Goal: Task Accomplishment & Management: Complete application form

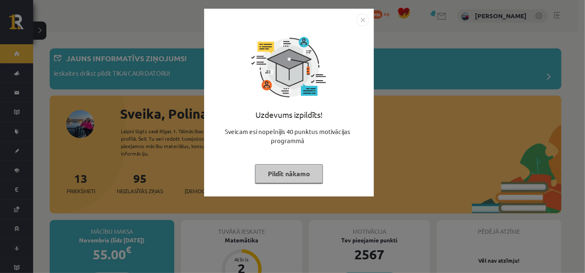
click at [280, 172] on button "Pildīt nākamo" at bounding box center [289, 173] width 68 height 19
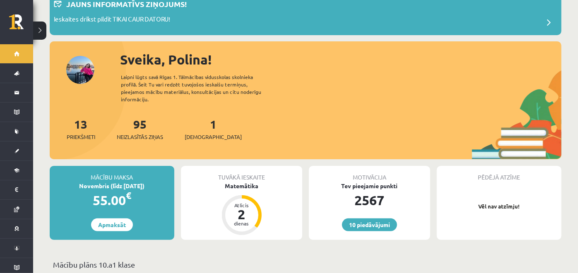
scroll to position [42, 0]
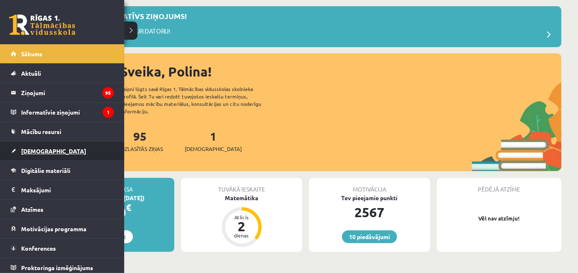
click at [25, 150] on span "[DEMOGRAPHIC_DATA]" at bounding box center [53, 150] width 65 height 7
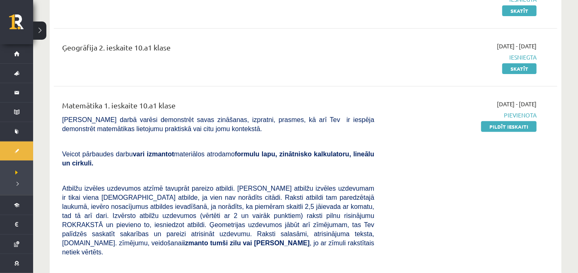
scroll to position [134, 0]
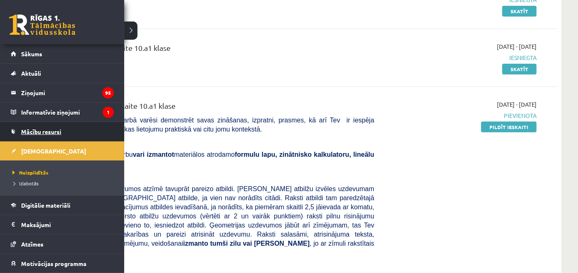
click at [48, 131] on span "Mācību resursi" at bounding box center [41, 131] width 40 height 7
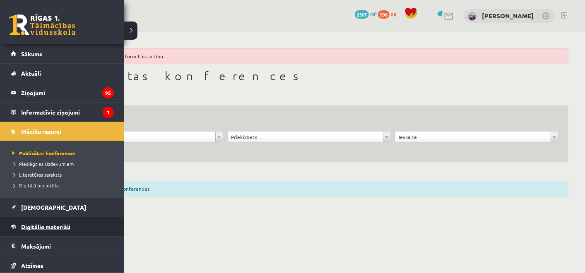
click at [62, 228] on span "Digitālie materiāli" at bounding box center [45, 226] width 49 height 7
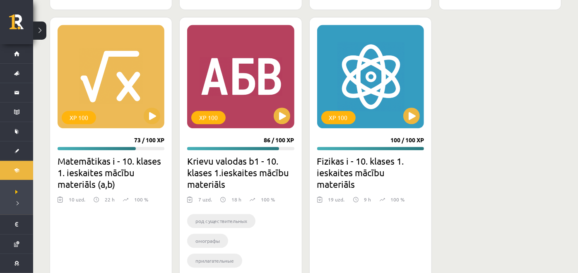
scroll to position [1370, 0]
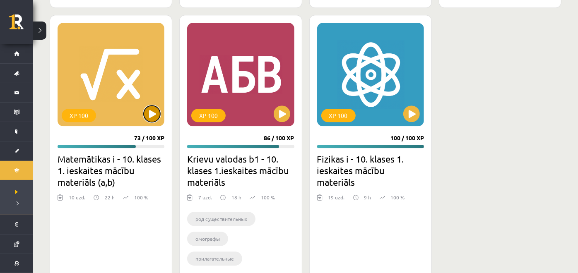
click at [149, 110] on button at bounding box center [152, 114] width 17 height 17
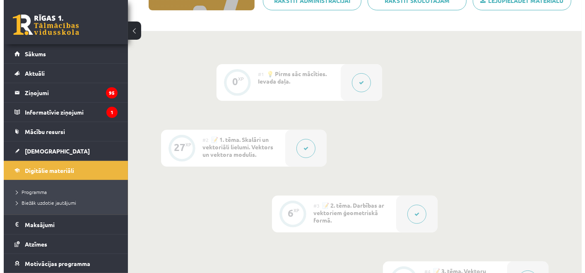
scroll to position [161, 0]
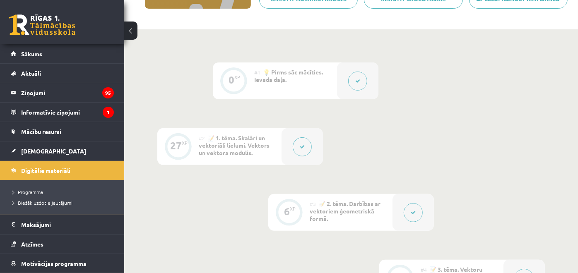
click at [338, 84] on div at bounding box center [357, 81] width 41 height 37
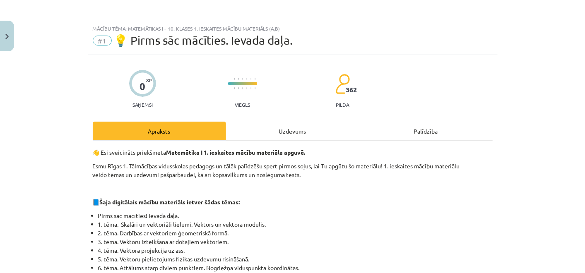
click at [296, 129] on div "Uzdevums" at bounding box center [292, 131] width 133 height 19
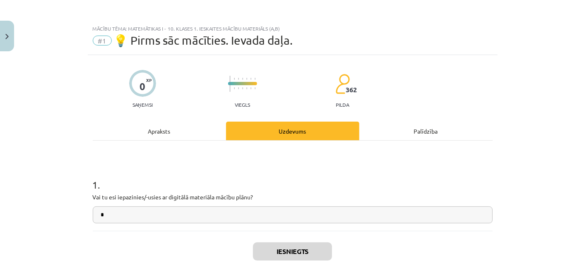
scroll to position [20, 0]
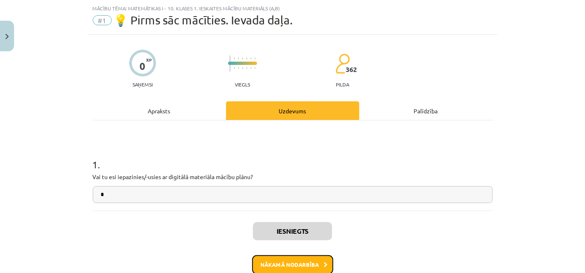
click at [279, 269] on button "Nākamā nodarbība" at bounding box center [292, 265] width 81 height 19
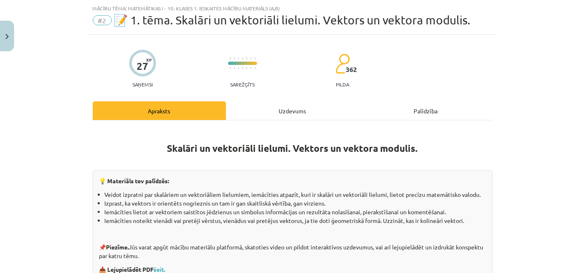
click at [276, 112] on div "Uzdevums" at bounding box center [292, 111] width 133 height 19
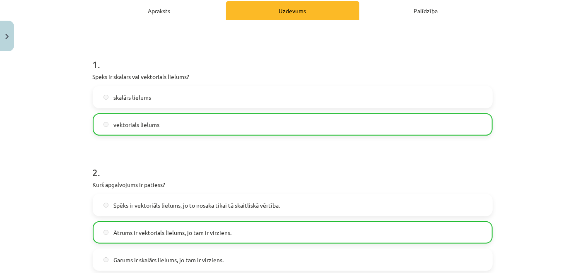
scroll to position [121, 0]
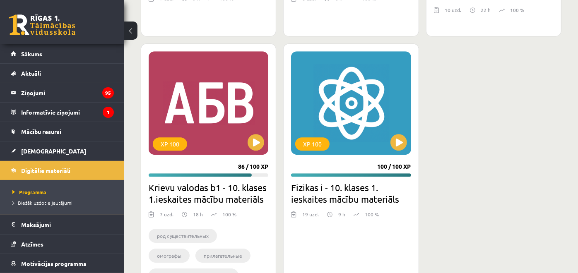
scroll to position [1552, 0]
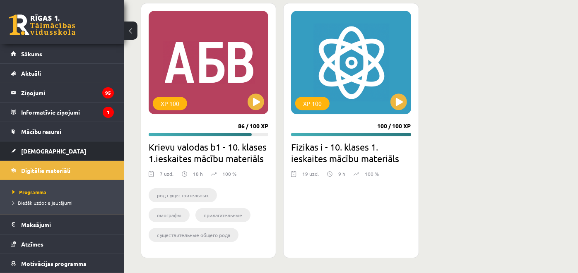
click at [59, 145] on link "[DEMOGRAPHIC_DATA]" at bounding box center [62, 151] width 103 height 19
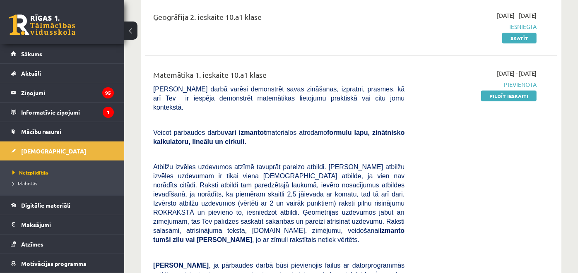
scroll to position [164, 0]
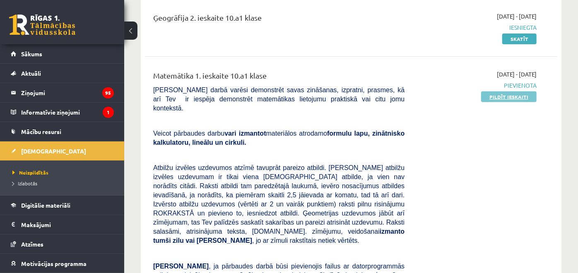
click at [495, 96] on link "Pildīt ieskaiti" at bounding box center [509, 97] width 56 height 11
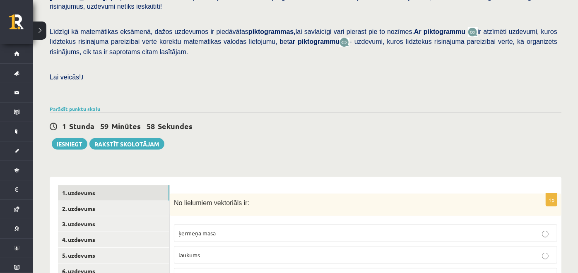
scroll to position [312, 0]
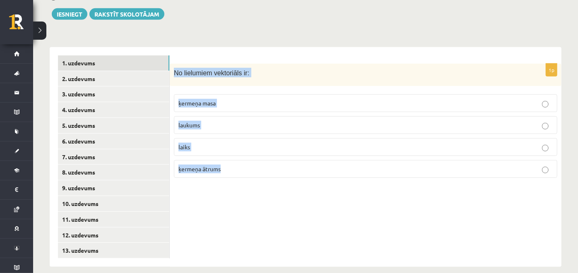
drag, startPoint x: 173, startPoint y: 61, endPoint x: 234, endPoint y: 188, distance: 140.5
click at [234, 188] on div "1p No lielumiem vektoriāls ir: ķermeņa masa laukums laiks ķermeņa ātrums" at bounding box center [366, 157] width 392 height 220
copy div "No lielumiem vektoriāls ir: ķermeņa masa laukums laiks ķermeņa ātrums"
click at [230, 184] on div "1p No lielumiem vektoriāls ir: ķermeņa masa laukums laiks ķermeņa ātrums" at bounding box center [366, 157] width 392 height 220
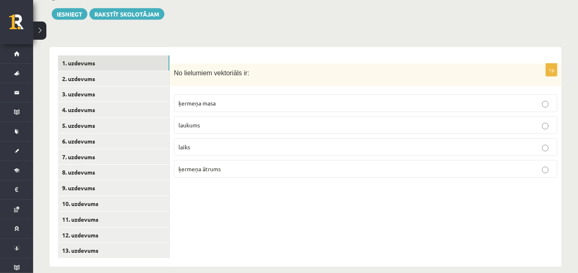
click at [218, 165] on span "ķermeņa ātrums" at bounding box center [200, 168] width 42 height 7
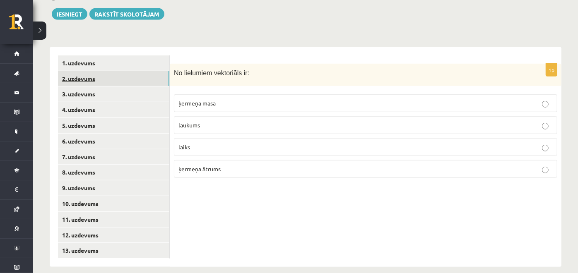
click at [121, 71] on link "2. uzdevums" at bounding box center [113, 78] width 111 height 15
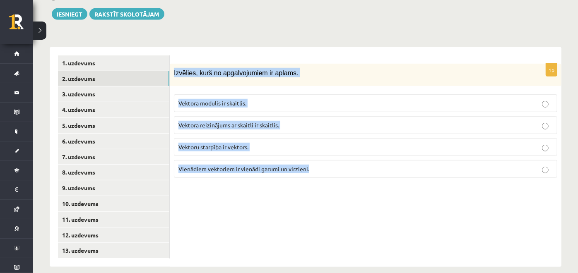
drag, startPoint x: 174, startPoint y: 60, endPoint x: 321, endPoint y: 169, distance: 182.5
click at [321, 169] on div "1p Izvēlies, kurš no apgalvojumiem ir aplams. Vektora modulis ir skaitlis. Vekt…" at bounding box center [366, 124] width 392 height 121
copy div "Izvēlies, kurš no apgalvojumiem ir aplams. Vektora modulis ir skaitlis. Vektora…"
click at [230, 181] on div "1p Izvēlies, kurš no apgalvojumiem ir aplams. Vektora modulis ir skaitlis. Vekt…" at bounding box center [366, 157] width 392 height 220
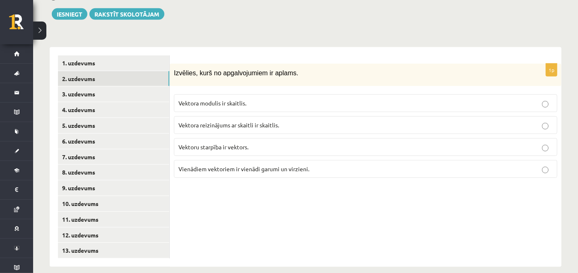
click at [266, 121] on span "Vektora reizinājums ar skaitli ir skaitlis." at bounding box center [229, 124] width 101 height 7
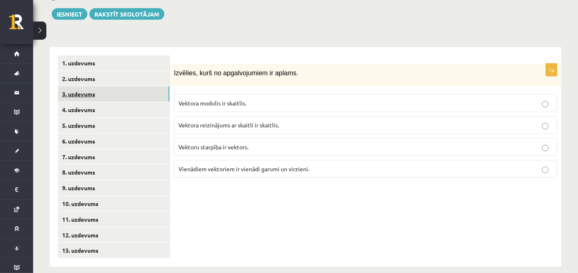
click at [116, 87] on link "3. uzdevums" at bounding box center [113, 94] width 111 height 15
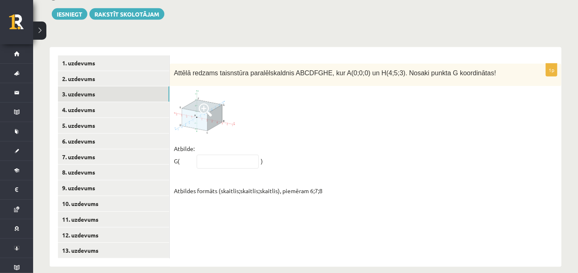
click at [230, 102] on img at bounding box center [205, 112] width 62 height 44
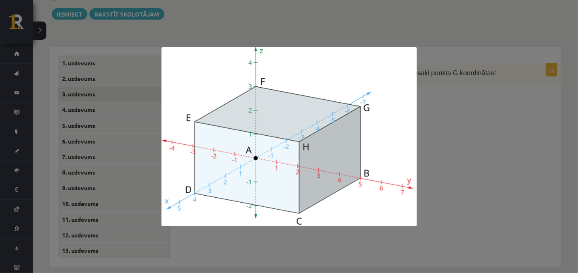
click at [456, 149] on div at bounding box center [289, 136] width 578 height 273
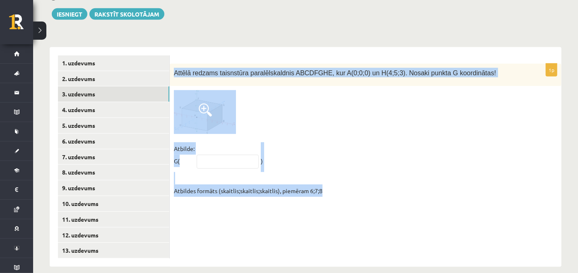
drag, startPoint x: 172, startPoint y: 61, endPoint x: 330, endPoint y: 214, distance: 220.3
click at [330, 214] on div "1p Attēlā redzams taisnstūra paralēlskaldnis ABCDFGHE, kur A(0;0;0) un H(4;5;3)…" at bounding box center [366, 157] width 392 height 220
copy div "Attēlā redzams taisnstūra paralēlskaldnis ABCDFGHE, kur A(0;0;0) un H(4;5;3). N…"
click at [222, 155] on input "text" at bounding box center [228, 162] width 62 height 14
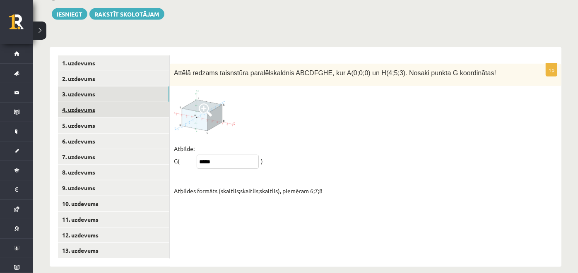
type input "*****"
click at [135, 102] on link "4. uzdevums" at bounding box center [113, 109] width 111 height 15
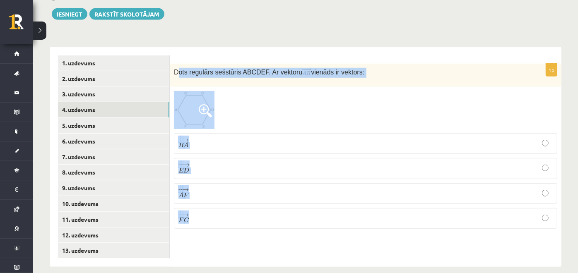
drag, startPoint x: 176, startPoint y: 64, endPoint x: 210, endPoint y: 222, distance: 161.8
click at [210, 222] on div "1p Dots regulārs sešstūris ABCDEF. Ar vektoru vienāds ir vektors: − − → B A B A…" at bounding box center [366, 150] width 392 height 172
copy div "ots regulārs sešstūris ABCDEF. Ar vektoru vienāds ir vektors: − − → B A B A → −…"
click at [224, 47] on div "1p Dots regulārs sešstūris ABCDEF. Ar vektoru vienāds ir vektors: − − → B A B A…" at bounding box center [366, 157] width 392 height 220
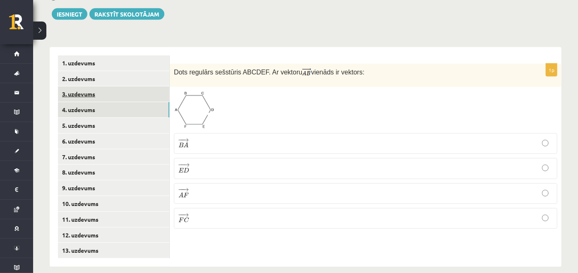
click at [128, 87] on link "3. uzdevums" at bounding box center [113, 94] width 111 height 15
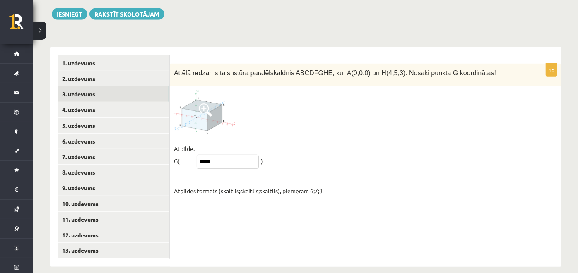
click at [222, 155] on input "*****" at bounding box center [228, 162] width 62 height 14
click at [222, 155] on input "****" at bounding box center [228, 162] width 62 height 14
click at [211, 155] on input "****" at bounding box center [228, 162] width 62 height 14
click at [233, 155] on input "****" at bounding box center [228, 162] width 62 height 14
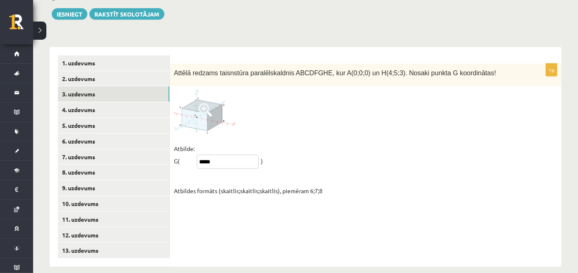
click at [215, 155] on input "*****" at bounding box center [228, 162] width 62 height 14
type input "*****"
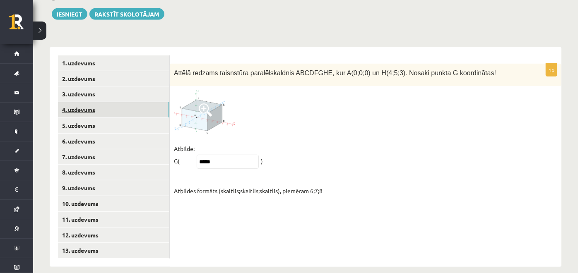
click at [127, 102] on link "4. uzdevums" at bounding box center [113, 109] width 111 height 15
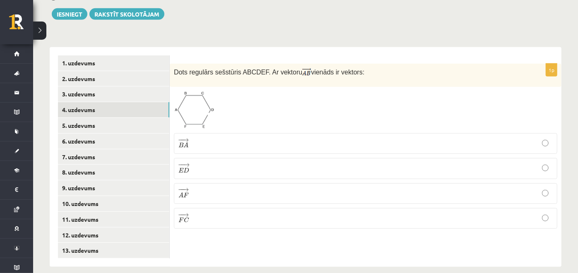
drag, startPoint x: 172, startPoint y: 60, endPoint x: 359, endPoint y: 68, distance: 187.8
click at [359, 68] on div "Dots regulārs sešstūris ABCDEF. Ar vektoru vienāds ir vektors:" at bounding box center [366, 75] width 392 height 23
copy span "Dots regulārs sešstūris ABCDEF. Ar vektoru vienāds ir vektors:"
click at [191, 163] on p "− − → E D E D →" at bounding box center [366, 169] width 375 height 12
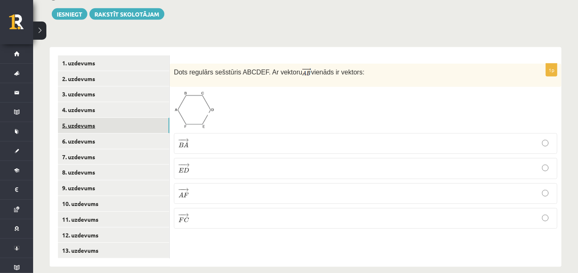
click at [112, 118] on link "5. uzdevums" at bounding box center [113, 125] width 111 height 15
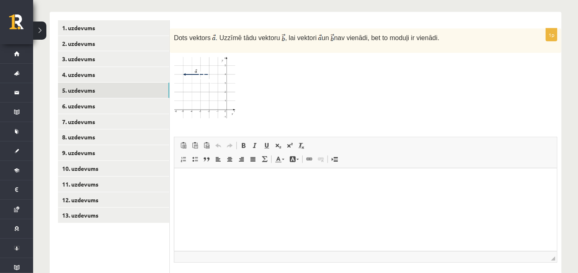
scroll to position [347, 0]
click at [225, 75] on img at bounding box center [205, 89] width 62 height 63
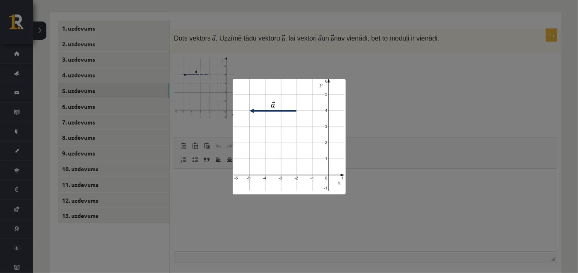
click at [379, 64] on div at bounding box center [289, 136] width 578 height 273
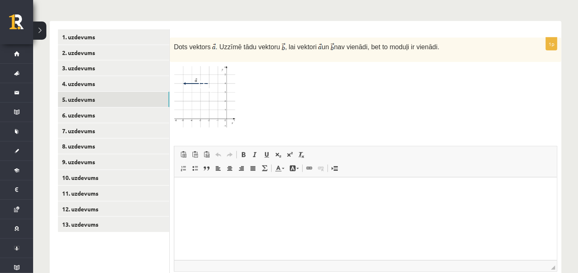
scroll to position [338, 0]
click at [220, 87] on img at bounding box center [205, 98] width 62 height 63
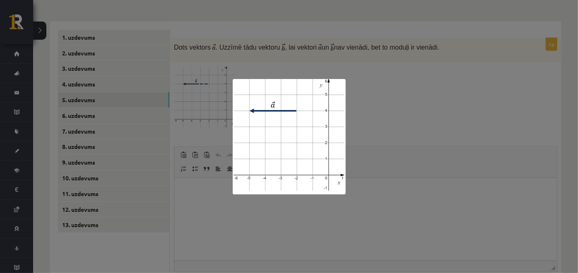
click at [369, 114] on div at bounding box center [289, 136] width 578 height 273
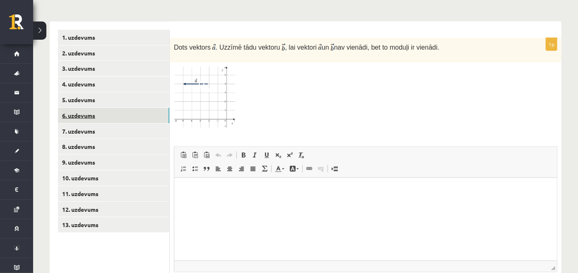
click at [131, 109] on link "6. uzdevums" at bounding box center [113, 115] width 111 height 15
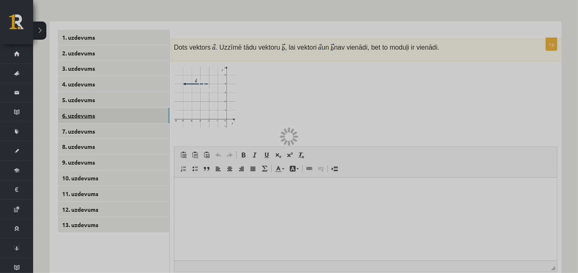
scroll to position [313, 0]
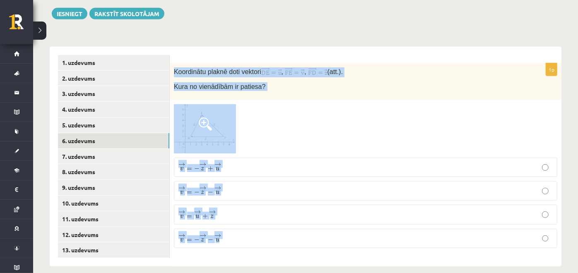
drag, startPoint x: 174, startPoint y: 60, endPoint x: 237, endPoint y: 232, distance: 183.1
click at [237, 232] on div "1p Koordinātu plaknē doti vektori , , (att.). Kura no vienādībām ir patiesa? → …" at bounding box center [366, 159] width 392 height 192
copy div "Koordinātu plaknē doti vektori , , (att.). Kura no vienādībām ir patiesa? → v =…"
click at [246, 104] on div at bounding box center [366, 129] width 384 height 50
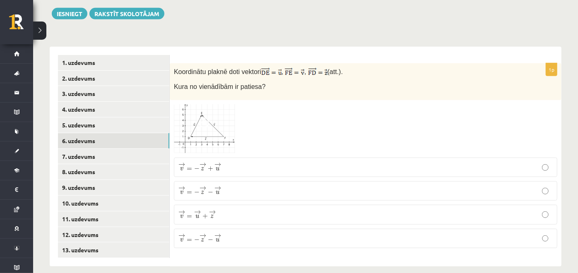
click at [225, 116] on img at bounding box center [205, 129] width 62 height 50
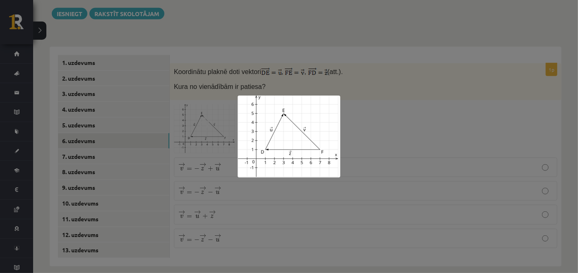
click at [239, 84] on div at bounding box center [289, 136] width 578 height 273
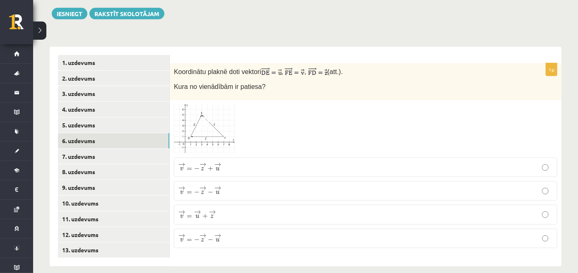
click at [217, 121] on img at bounding box center [205, 129] width 62 height 50
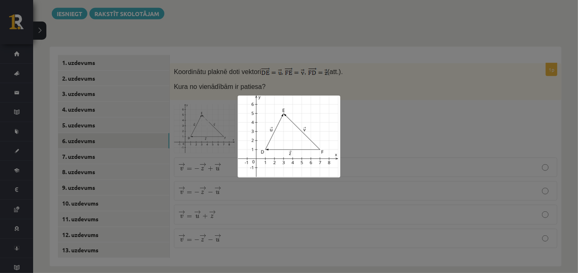
click at [231, 237] on div at bounding box center [289, 136] width 578 height 273
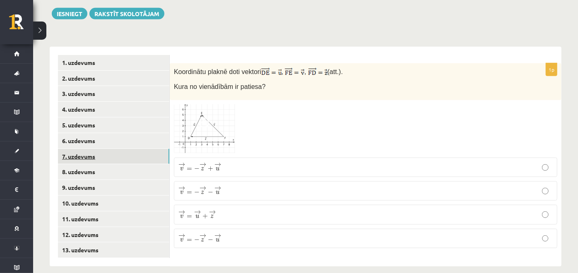
click at [124, 149] on link "7. uzdevums" at bounding box center [113, 156] width 111 height 15
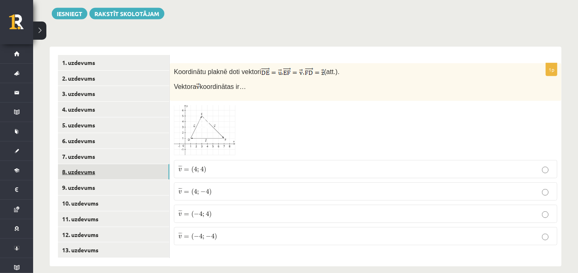
click at [119, 164] on link "8. uzdevums" at bounding box center [113, 171] width 111 height 15
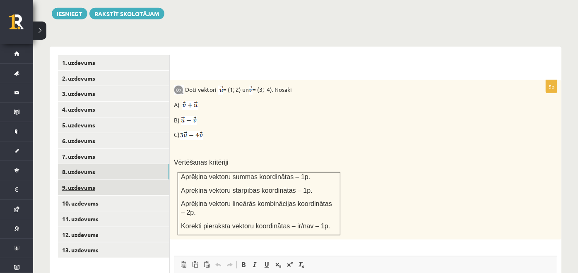
scroll to position [0, 0]
click at [114, 180] on link "9. uzdevums" at bounding box center [113, 187] width 111 height 15
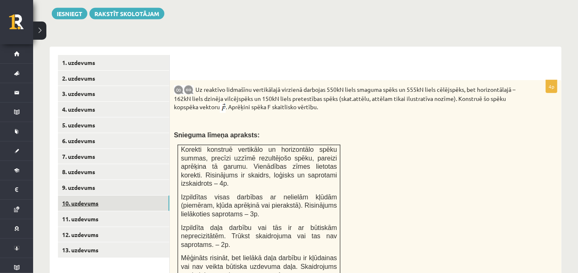
click at [109, 196] on link "10. uzdevums" at bounding box center [113, 203] width 111 height 15
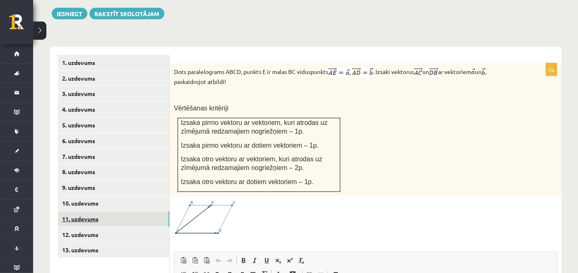
click at [103, 212] on link "11. uzdevums" at bounding box center [113, 219] width 111 height 15
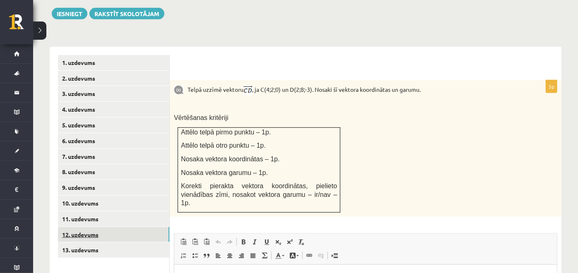
click at [96, 227] on link "12. uzdevums" at bounding box center [113, 234] width 111 height 15
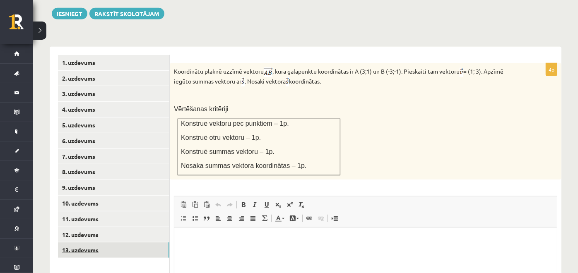
click at [103, 243] on link "13. uzdevums" at bounding box center [113, 250] width 111 height 15
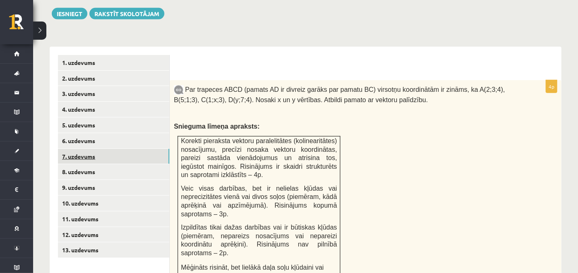
click at [151, 149] on link "7. uzdevums" at bounding box center [113, 156] width 111 height 15
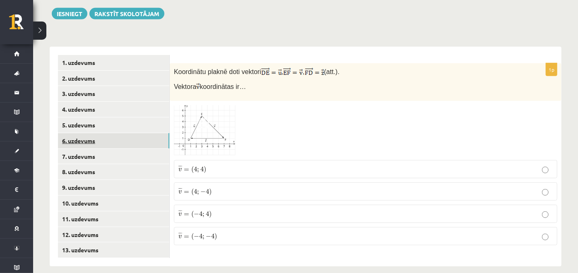
click at [150, 133] on link "6. uzdevums" at bounding box center [113, 140] width 111 height 15
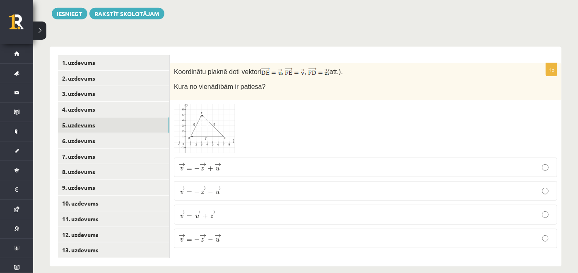
click at [148, 118] on link "5. uzdevums" at bounding box center [113, 125] width 111 height 15
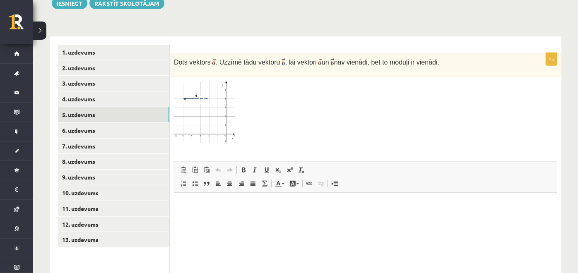
scroll to position [323, 0]
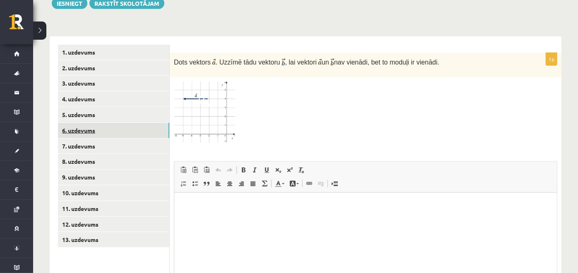
click at [116, 123] on link "6. uzdevums" at bounding box center [113, 130] width 111 height 15
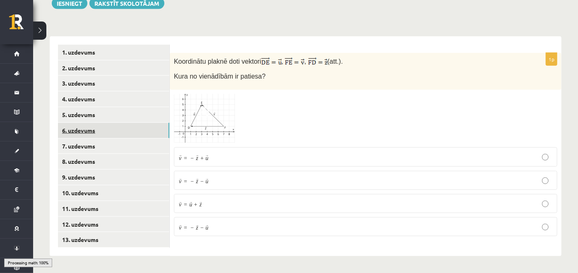
scroll to position [313, 0]
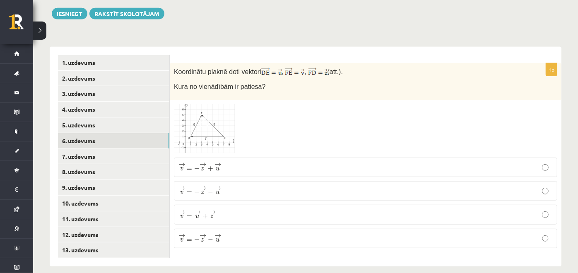
click at [195, 158] on label "→ v = − → z + → u v → = − z → + u →" at bounding box center [366, 167] width 384 height 19
click at [231, 211] on label "→ v = → u + → z v → = u → + z →" at bounding box center [366, 214] width 384 height 19
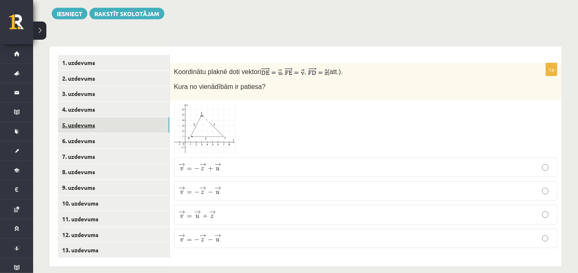
click at [101, 118] on link "5. uzdevums" at bounding box center [113, 125] width 111 height 15
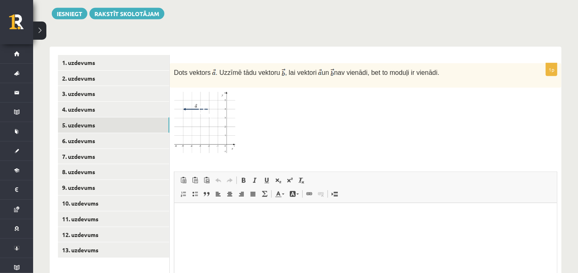
scroll to position [0, 0]
click at [194, 124] on img at bounding box center [205, 123] width 62 height 63
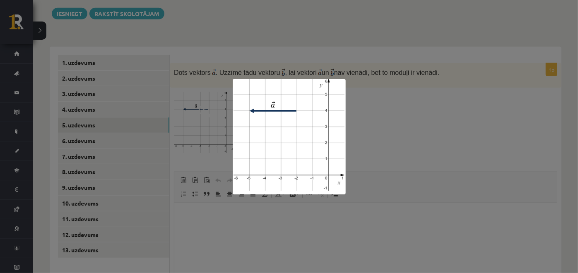
click at [372, 119] on div at bounding box center [289, 136] width 578 height 273
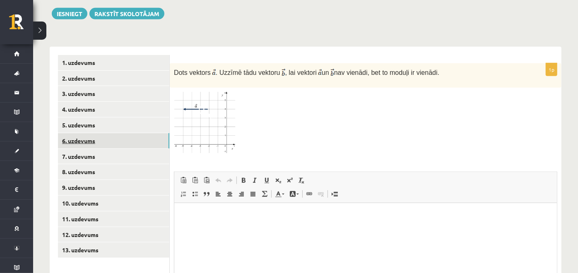
click at [113, 133] on link "6. uzdevums" at bounding box center [113, 140] width 111 height 15
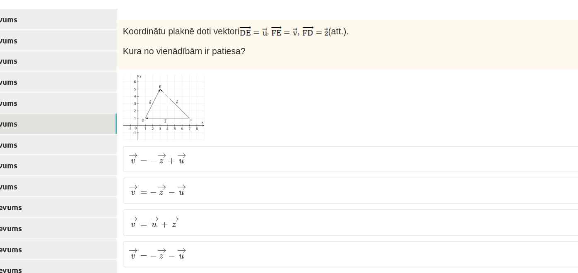
scroll to position [312, 0]
click at [217, 123] on img at bounding box center [205, 131] width 62 height 50
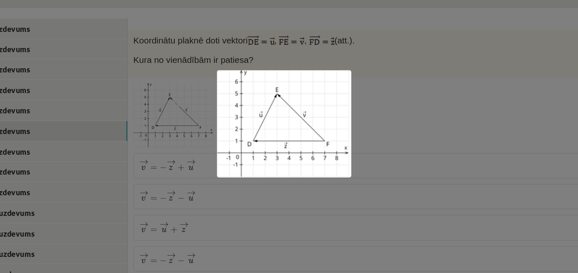
click at [355, 128] on div at bounding box center [289, 136] width 578 height 273
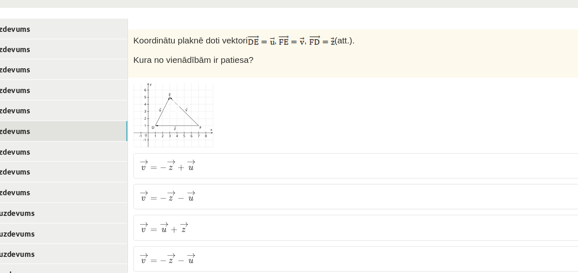
click at [223, 213] on label "→ v = → u + → z v → = u → + z →" at bounding box center [366, 215] width 384 height 19
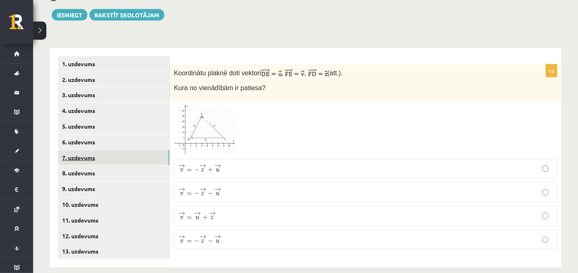
click at [107, 150] on link "7. uzdevums" at bounding box center [113, 157] width 111 height 15
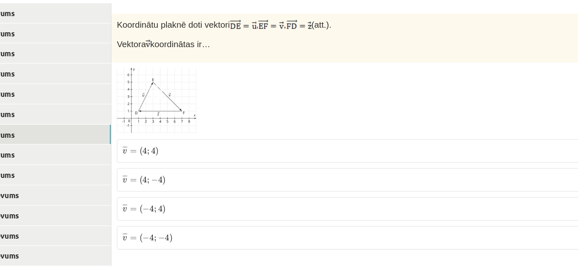
scroll to position [312, 0]
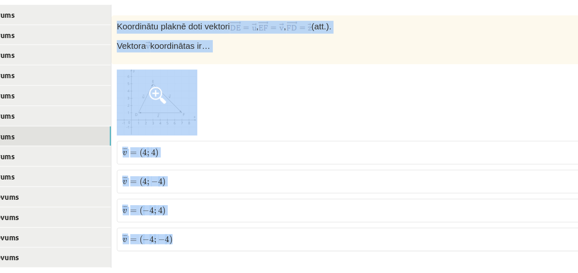
drag, startPoint x: 173, startPoint y: 59, endPoint x: 219, endPoint y: 234, distance: 181.3
click at [219, 234] on div "1p Koordinātu plaknē doti vektori , , (att.). Vektora koordinātas ir… ¯ ¯ ¯ v =…" at bounding box center [366, 158] width 392 height 189
copy div "Koordinātu plaknē doti vektori , , (att.). Vektora koordinātas ir… ¯ ¯ ¯ v = ( …"
click at [232, 165] on p "¯ ¯ ¯ v = ( 4 ; 4 ) v ¯ = ( 4 ; 4 )" at bounding box center [366, 169] width 375 height 9
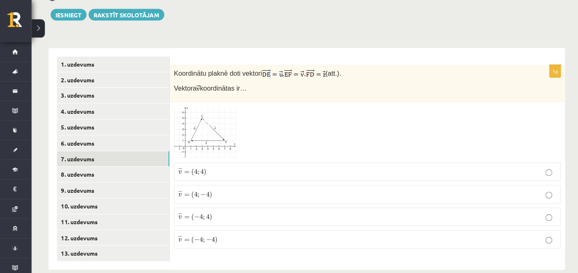
scroll to position [310, 0]
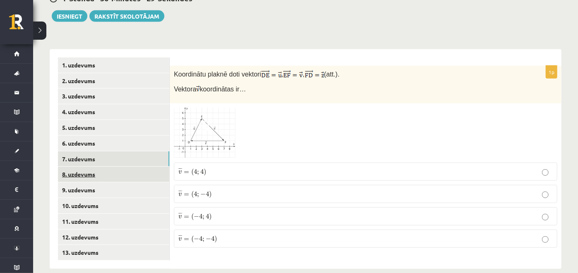
click at [120, 167] on link "8. uzdevums" at bounding box center [113, 174] width 111 height 15
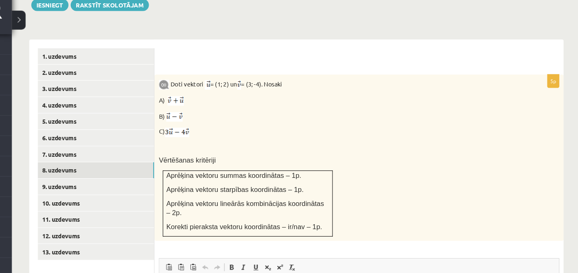
scroll to position [321, 0]
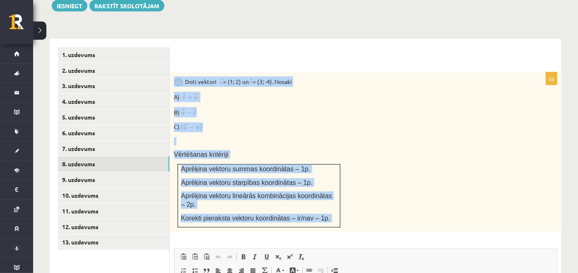
drag, startPoint x: 176, startPoint y: 66, endPoint x: 295, endPoint y: 225, distance: 198.3
click at [295, 225] on div "5p Doti vektori = (1; 2) un = (3; -4). Nosaki A) B) C) Vērtēšanas kritēriji Apr…" at bounding box center [366, 247] width 392 height 348
copy div "Doti vektori = (1; 2) un = (3; -4). Nosaki A) B) C) Vērtēšanas kritēriji Aprēķi…"
click at [309, 123] on div "Doti vektori = (1; 2) un = (3; -4). Nosaki A) B) C) Vērtēšanas kritēriji Aprēķi…" at bounding box center [366, 153] width 392 height 160
drag, startPoint x: 185, startPoint y: 63, endPoint x: 336, endPoint y: 226, distance: 222.2
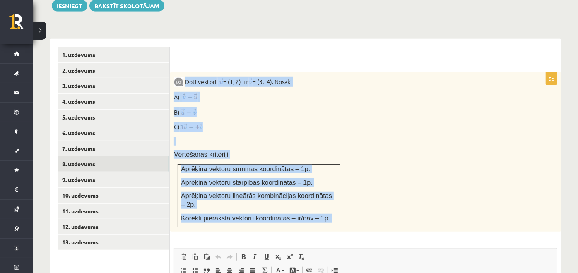
click at [336, 226] on div "5p Doti vektori = (1; 2) un = (3; -4). Nosaki A) B) C) Vērtēšanas kritēriji Apr…" at bounding box center [366, 247] width 392 height 348
copy div "Doti vektori = (1; 2) un = (3; -4). Nosaki A) B) C) Vērtēšanas kritēriji Aprēķi…"
click at [261, 92] on div "Doti vektori = (1; 2) un = (3; -4). Nosaki A) B) C) Vērtēšanas kritēriji Aprēķi…" at bounding box center [366, 153] width 392 height 160
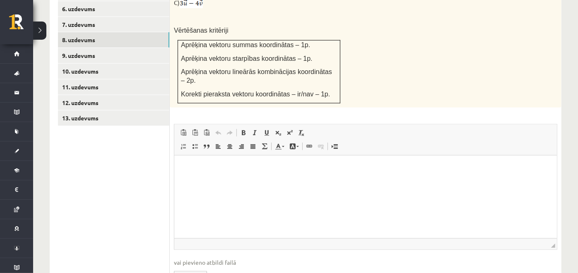
scroll to position [413, 0]
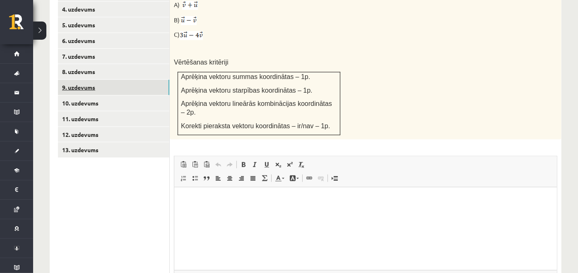
click at [158, 80] on link "9. uzdevums" at bounding box center [113, 87] width 111 height 15
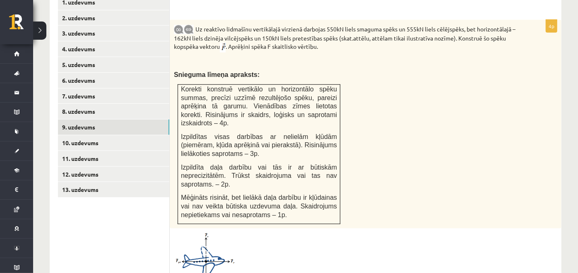
scroll to position [369, 0]
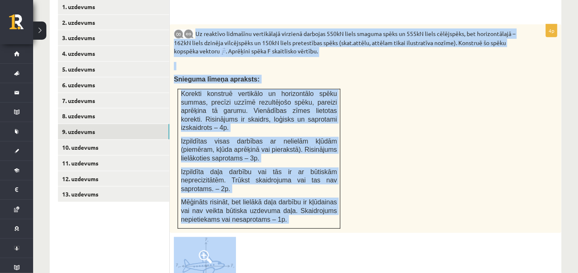
drag, startPoint x: 195, startPoint y: 20, endPoint x: 231, endPoint y: 255, distance: 237.6
click at [231, 255] on div "4p Uz reaktīvo lidmašīnu vertikālajā virzienā darbojas 550kN liels smaguma spēk…" at bounding box center [366, 255] width 392 height 462
copy div "Uz reaktīvo lidmašīnu vertikālajā virzienā darbojas 550kN liels smaguma spēks u…"
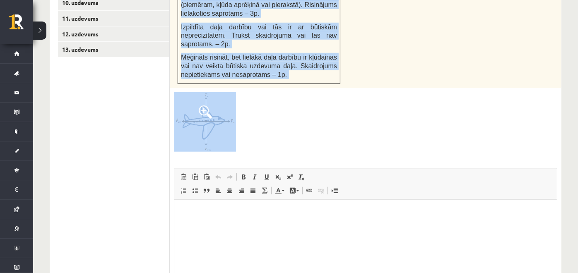
scroll to position [520, 0]
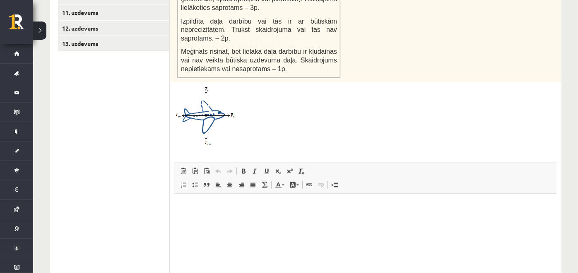
click at [280, 135] on div "4p Uz reaktīvo lidmašīnu vertikālajā virzienā darbojas 550kN liels smaguma spēk…" at bounding box center [366, 105] width 392 height 462
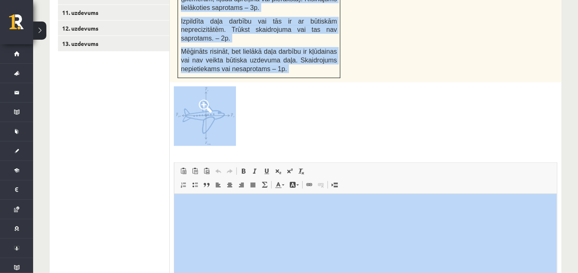
scroll to position [590, 0]
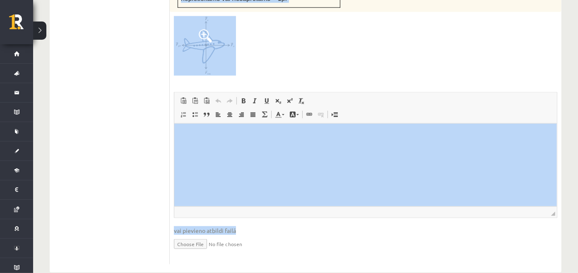
drag, startPoint x: 199, startPoint y: 34, endPoint x: 244, endPoint y: 258, distance: 229.0
drag, startPoint x: 244, startPoint y: 258, endPoint x: 302, endPoint y: 221, distance: 68.7
click at [302, 235] on input "file" at bounding box center [366, 243] width 384 height 17
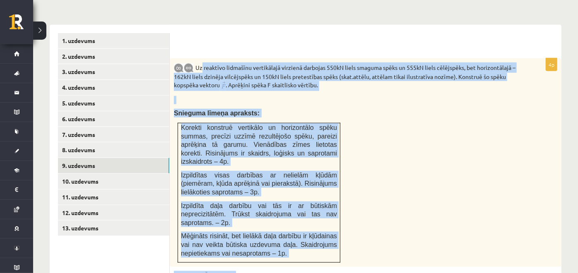
scroll to position [336, 0]
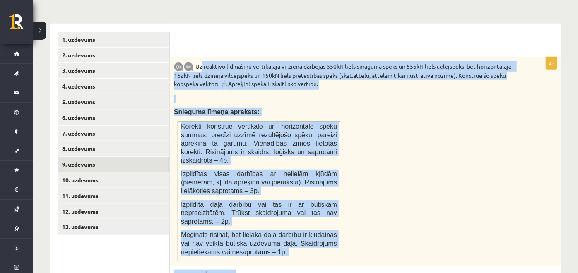
click at [366, 110] on div "Uz reaktīvo lidmašīnu vertikālajā virzienā darbojas 550kN liels smaguma spēks u…" at bounding box center [366, 161] width 392 height 209
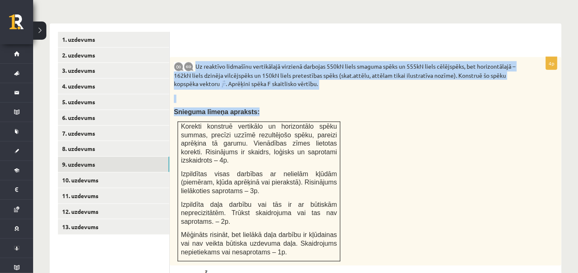
drag, startPoint x: 195, startPoint y: 50, endPoint x: 261, endPoint y: 105, distance: 86.5
click at [261, 105] on div "Uz reaktīvo lidmašīnu vertikālajā virzienā darbojas 550kN liels smaguma spēks u…" at bounding box center [366, 161] width 392 height 209
click at [389, 190] on div "Uz reaktīvo lidmašīnu vertikālajā virzienā darbojas 550kN liels smaguma spēks u…" at bounding box center [366, 161] width 392 height 209
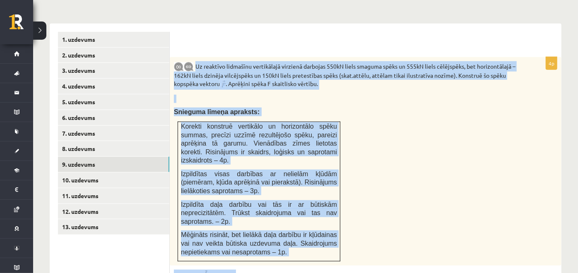
drag, startPoint x: 195, startPoint y: 51, endPoint x: 268, endPoint y: 258, distance: 220.1
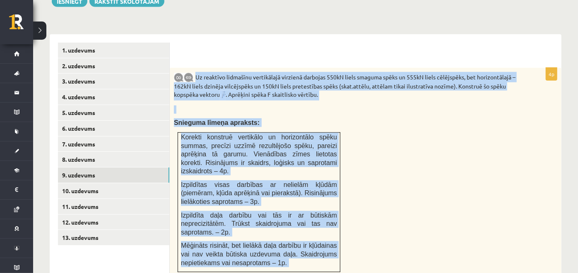
scroll to position [326, 0]
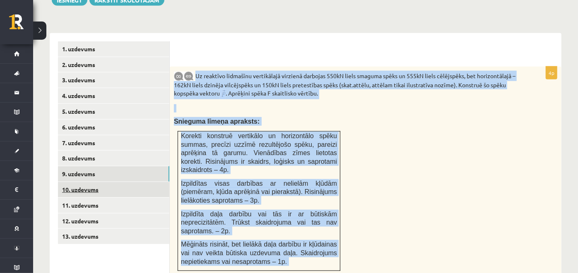
click at [129, 182] on link "10. uzdevums" at bounding box center [113, 189] width 111 height 15
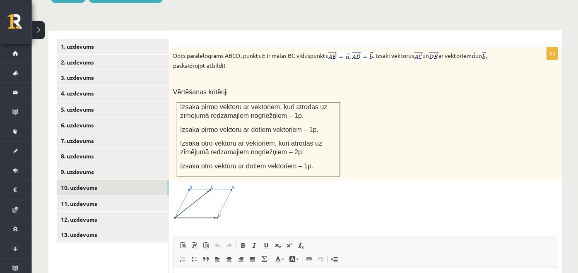
scroll to position [329, 0]
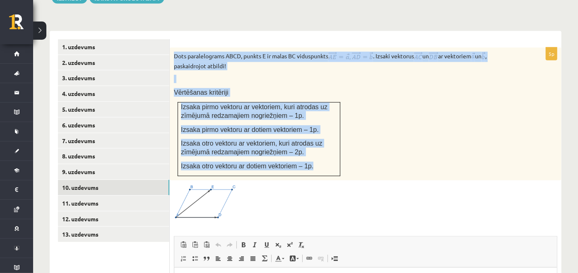
drag, startPoint x: 172, startPoint y: 40, endPoint x: 307, endPoint y: 161, distance: 181.3
click at [307, 161] on div "Dots paralelograms ABCD, punkts E ir malas BC viduspunkts . Izsaki vektorus un …" at bounding box center [366, 114] width 392 height 133
click at [360, 133] on div "Dots paralelograms ABCD, punkts E ir malas BC viduspunkts . Izsaki vektorus un …" at bounding box center [366, 114] width 392 height 133
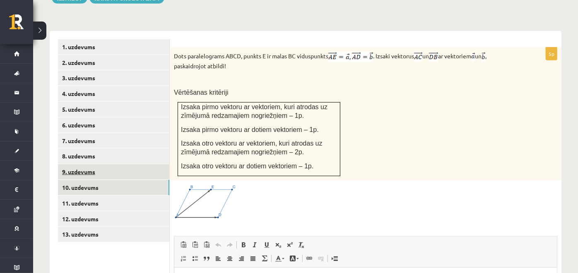
click at [77, 166] on link "9. uzdevums" at bounding box center [113, 171] width 111 height 15
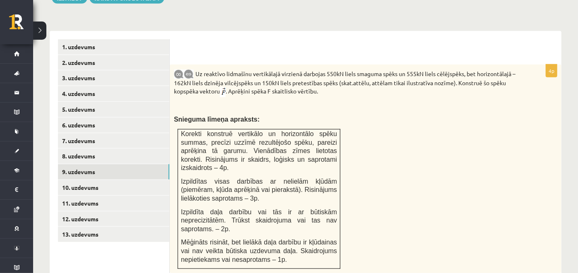
scroll to position [0, 0]
click at [254, 131] on span "Korekti konstruē vertikālo un horizontālo spēku summas, precīzi uzzīmē rezultēj…" at bounding box center [259, 151] width 156 height 41
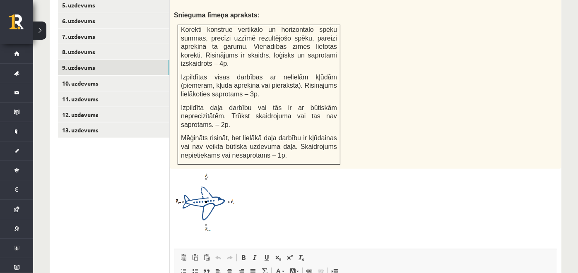
scroll to position [433, 0]
click at [208, 187] on span at bounding box center [205, 193] width 13 height 13
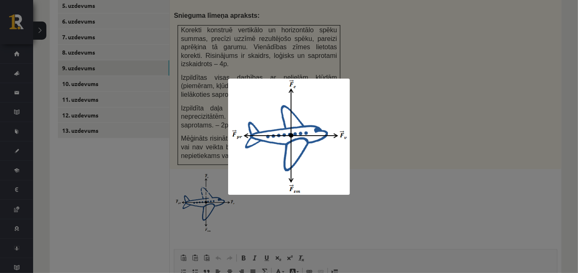
click at [385, 190] on div at bounding box center [289, 136] width 578 height 273
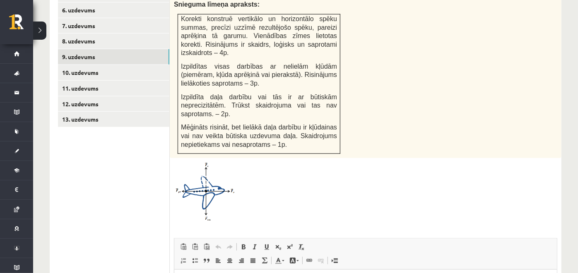
scroll to position [443, 0]
click at [200, 176] on span at bounding box center [205, 182] width 13 height 13
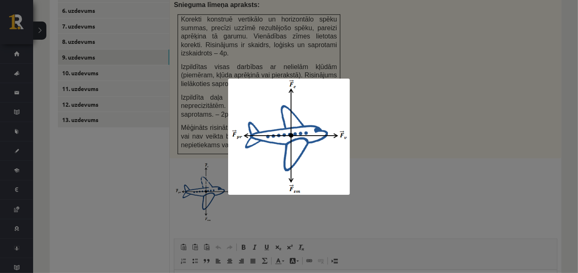
click at [98, 167] on div at bounding box center [289, 136] width 578 height 273
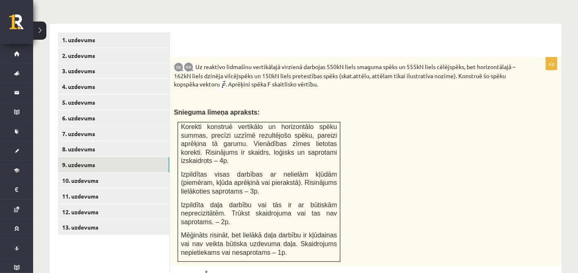
scroll to position [335, 0]
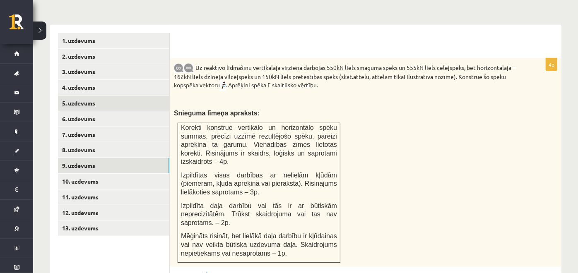
click at [100, 96] on link "5. uzdevums" at bounding box center [113, 103] width 111 height 15
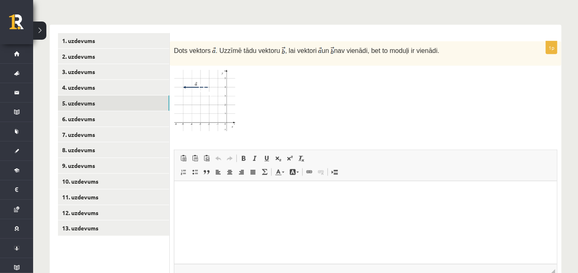
scroll to position [397, 0]
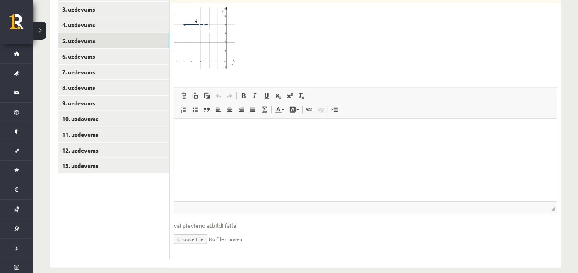
click at [188, 231] on input "file" at bounding box center [366, 238] width 384 height 17
type input "**********"
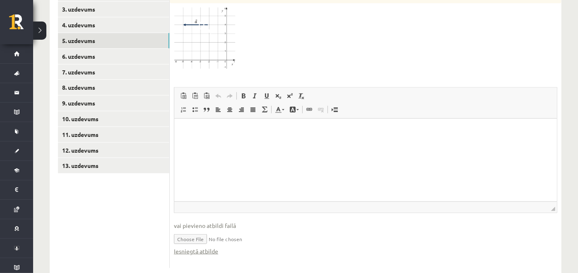
click at [222, 230] on input "file" at bounding box center [366, 238] width 384 height 17
click at [193, 230] on input "file" at bounding box center [366, 238] width 384 height 17
type input "**********"
click at [101, 51] on link "6. uzdevums" at bounding box center [113, 56] width 111 height 15
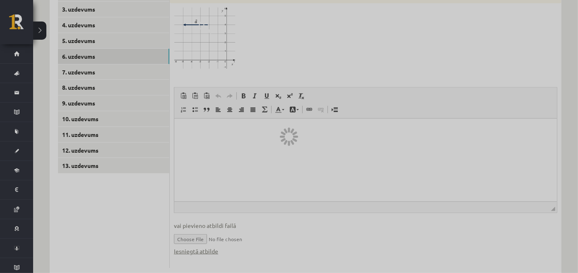
scroll to position [313, 0]
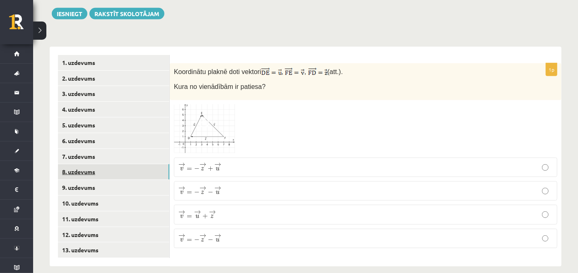
click at [106, 164] on link "8. uzdevums" at bounding box center [113, 171] width 111 height 15
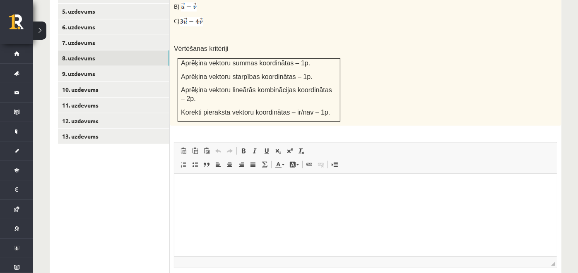
scroll to position [468, 0]
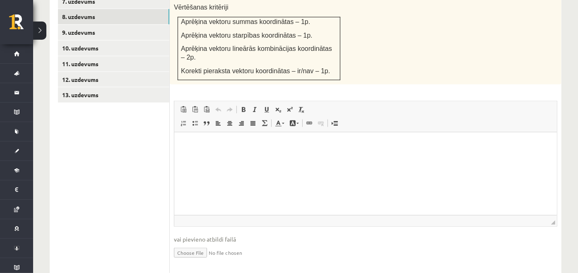
click at [190, 244] on input "file" at bounding box center [366, 252] width 384 height 17
type input "**********"
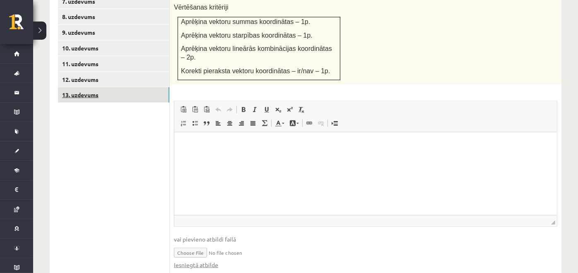
click at [110, 89] on link "13. uzdevums" at bounding box center [113, 94] width 111 height 15
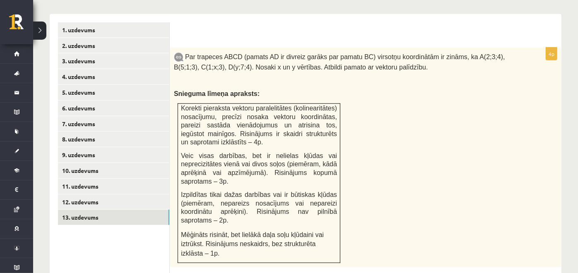
scroll to position [350, 0]
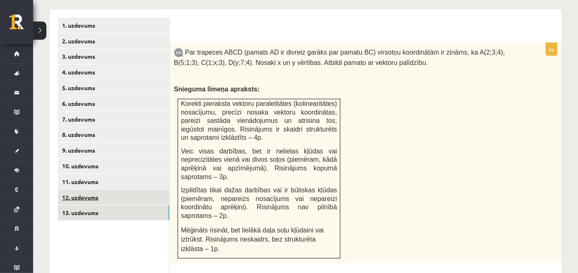
click at [144, 190] on link "12. uzdevums" at bounding box center [113, 197] width 111 height 15
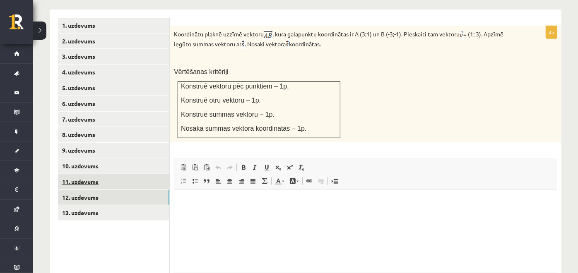
scroll to position [0, 0]
click at [142, 174] on link "11. uzdevums" at bounding box center [113, 181] width 111 height 15
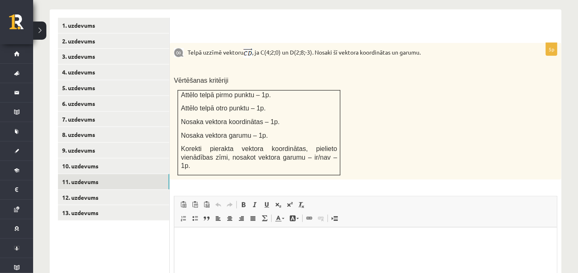
click at [187, 47] on p "Telpā uzzīmē vektoru , ja C(4;2;0) un D(2;8;-3). Nosaki šī vektora koordinātas …" at bounding box center [345, 52] width 342 height 11
click at [295, 82] on div "Telpā uzzīmē vektoru , ja C(4;2;0) un D(2;8;-3). Nosaki šī vektora koordinātas …" at bounding box center [366, 111] width 392 height 137
click at [258, 63] on div "Telpā uzzīmē vektoru , ja C(4;2;0) un D(2;8;-3). Nosaki šī vektora koordinātas …" at bounding box center [366, 111] width 392 height 137
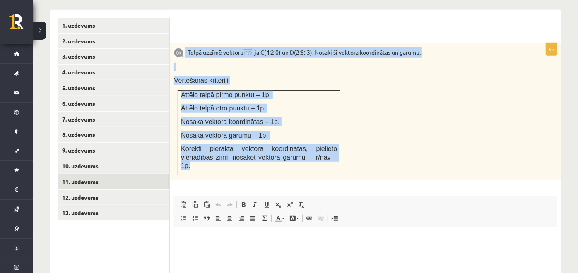
drag, startPoint x: 186, startPoint y: 39, endPoint x: 307, endPoint y: 152, distance: 165.9
click at [307, 152] on div "Telpā uzzīmē vektoru , ja C(4;2;0) un D(2;8;-3). Nosaki šī vektora koordinātas …" at bounding box center [366, 111] width 392 height 137
click at [242, 76] on p "Vērtēšanas kritēriji" at bounding box center [345, 80] width 342 height 9
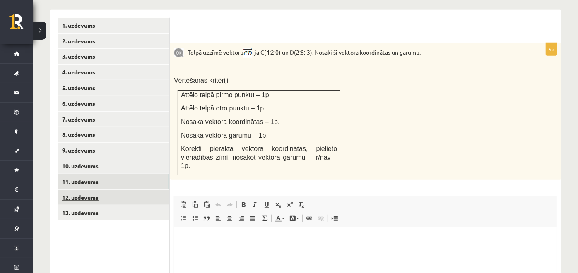
click at [140, 190] on link "12. uzdevums" at bounding box center [113, 197] width 111 height 15
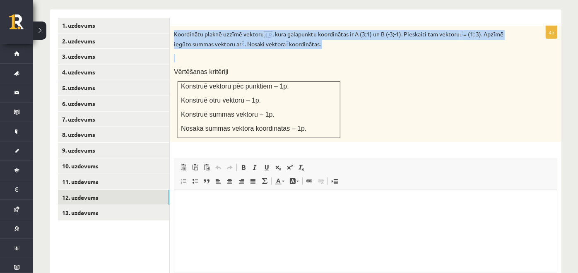
drag, startPoint x: 174, startPoint y: 22, endPoint x: 317, endPoint y: 44, distance: 144.6
click at [317, 44] on div "Koordinātu plaknē uzzīmē vektoru , kura galapunktu koordinātas ir A (3;1) un B …" at bounding box center [366, 84] width 392 height 117
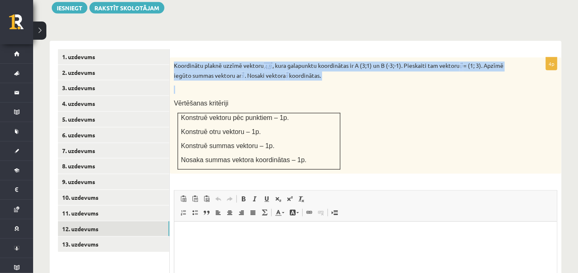
scroll to position [328, 0]
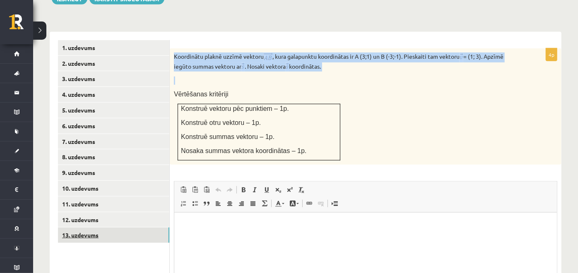
click at [85, 230] on link "13. uzdevums" at bounding box center [113, 235] width 111 height 15
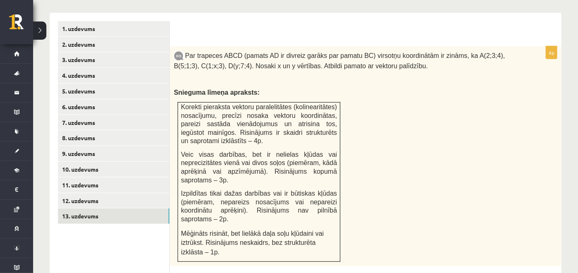
scroll to position [341, 0]
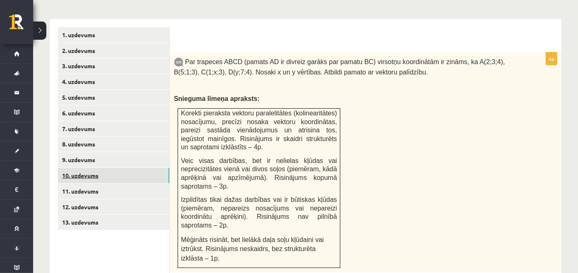
click at [116, 169] on link "10. uzdevums" at bounding box center [113, 175] width 111 height 15
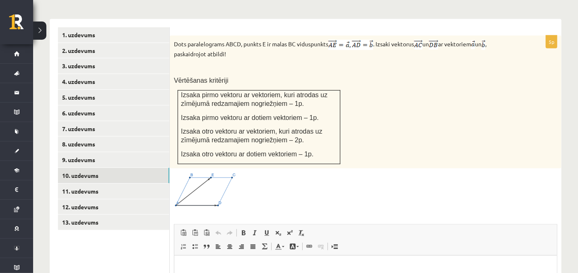
scroll to position [0, 0]
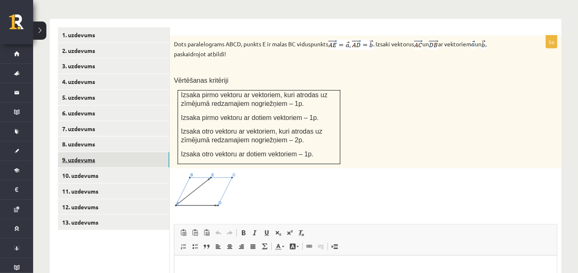
click at [123, 152] on link "9. uzdevums" at bounding box center [113, 159] width 111 height 15
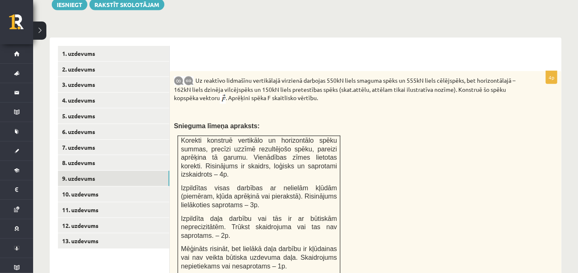
scroll to position [319, 0]
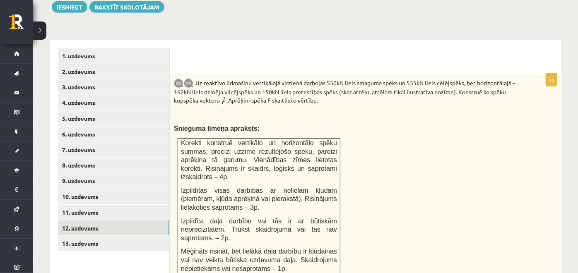
click at [78, 221] on link "12. uzdevums" at bounding box center [113, 228] width 111 height 15
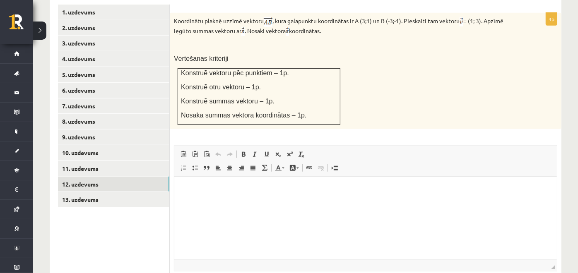
scroll to position [423, 0]
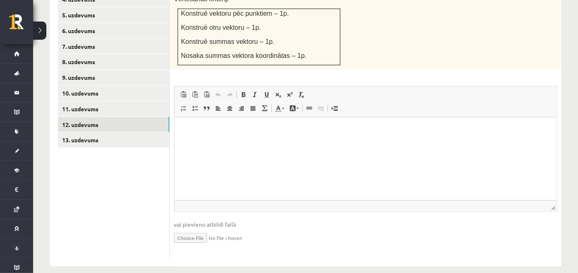
click at [188, 229] on input "file" at bounding box center [366, 237] width 384 height 17
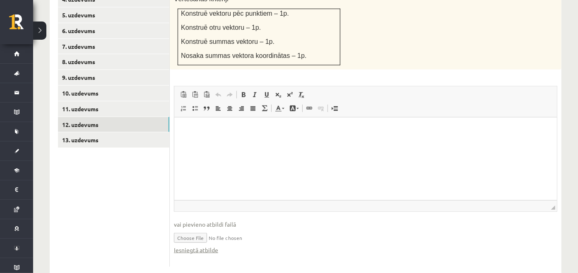
click at [194, 229] on input "file" at bounding box center [366, 237] width 384 height 17
click at [183, 229] on input "file" at bounding box center [366, 237] width 384 height 17
type input "**********"
click at [207, 246] on link "Iesniegtā atbilde" at bounding box center [196, 250] width 44 height 9
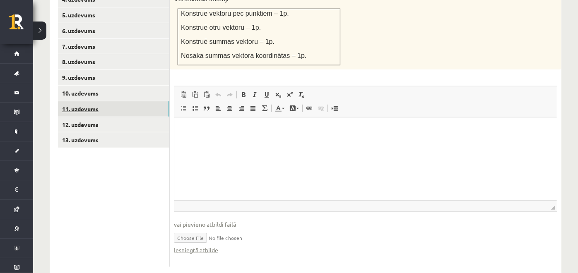
click at [134, 102] on link "11. uzdevums" at bounding box center [113, 109] width 111 height 15
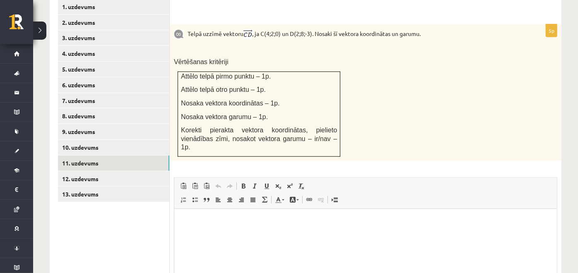
scroll to position [451, 0]
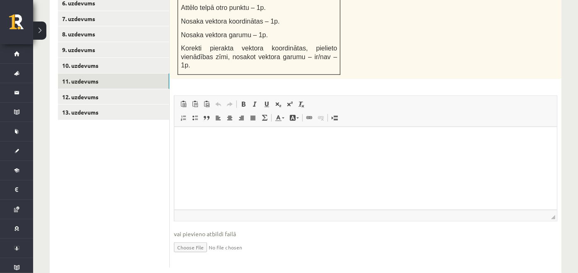
click at [192, 239] on input "file" at bounding box center [366, 247] width 384 height 17
type input "**********"
click at [193, 256] on link "Iesniegtā atbilde" at bounding box center [196, 260] width 44 height 9
click at [228, 239] on input "file" at bounding box center [366, 247] width 384 height 17
click at [197, 239] on input "file" at bounding box center [366, 247] width 384 height 17
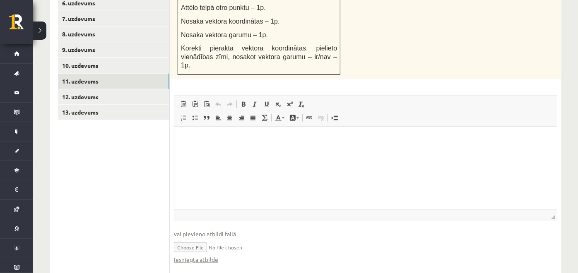
type input "**********"
click at [191, 256] on link "Iesniegtā atbilde" at bounding box center [196, 260] width 44 height 9
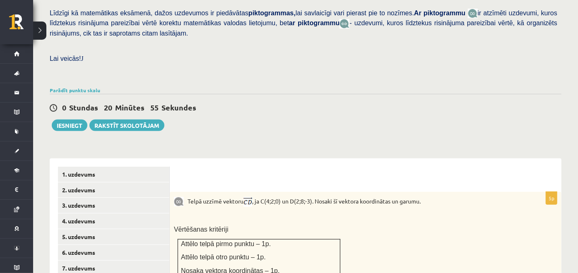
scroll to position [196, 0]
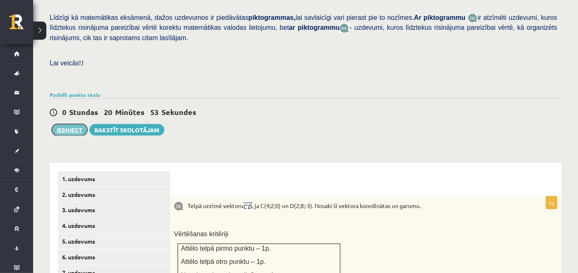
click at [67, 124] on button "Iesniegt" at bounding box center [70, 130] width 36 height 12
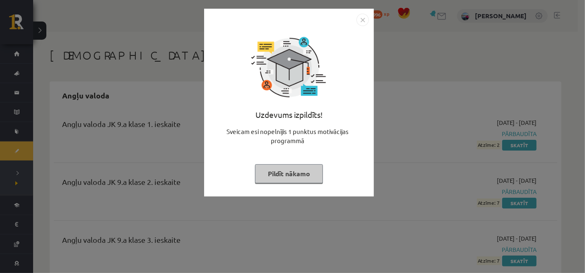
click at [294, 180] on button "Pildīt nākamo" at bounding box center [289, 173] width 68 height 19
